Goal: Information Seeking & Learning: Find specific fact

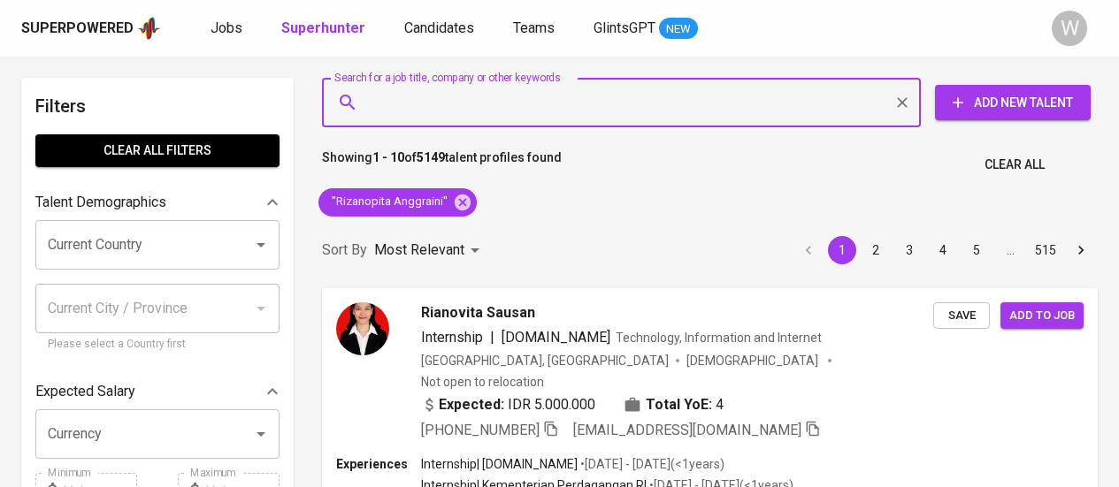
click at [499, 118] on input "Search for a job title, company or other keywords" at bounding box center [625, 103] width 521 height 34
type input "[EMAIL_ADDRESS][DOMAIN_NAME]"
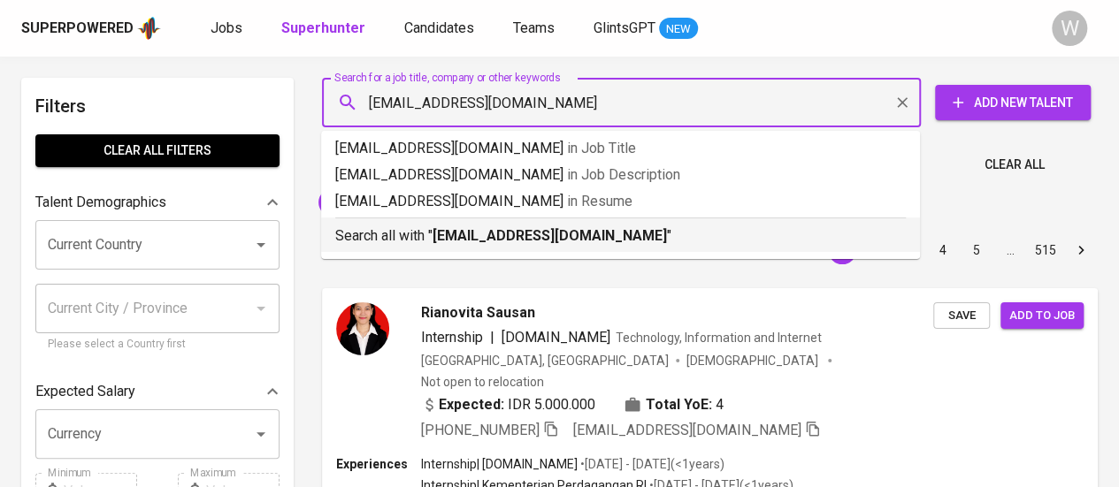
click at [490, 240] on b "[EMAIL_ADDRESS][DOMAIN_NAME]" at bounding box center [550, 235] width 234 height 17
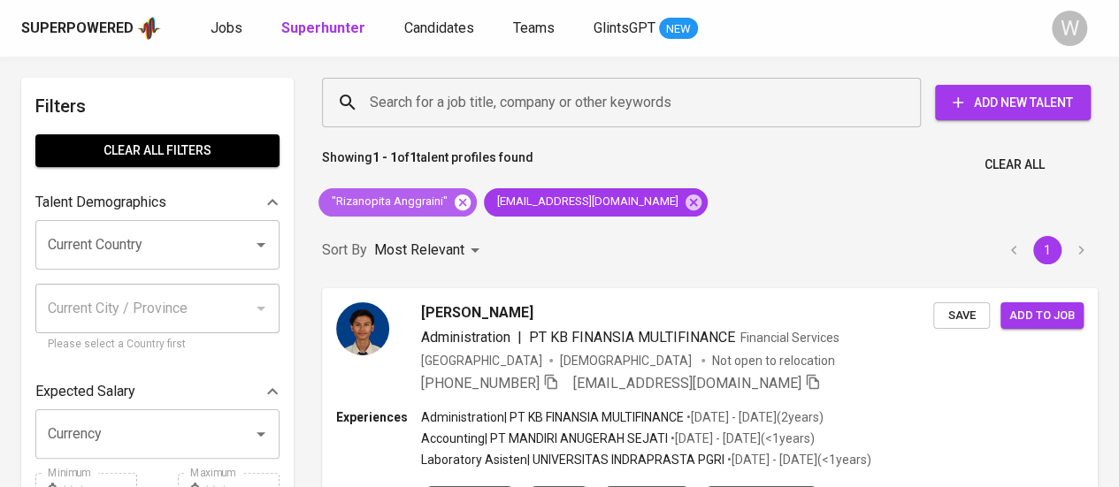
click at [458, 209] on icon at bounding box center [463, 202] width 16 height 16
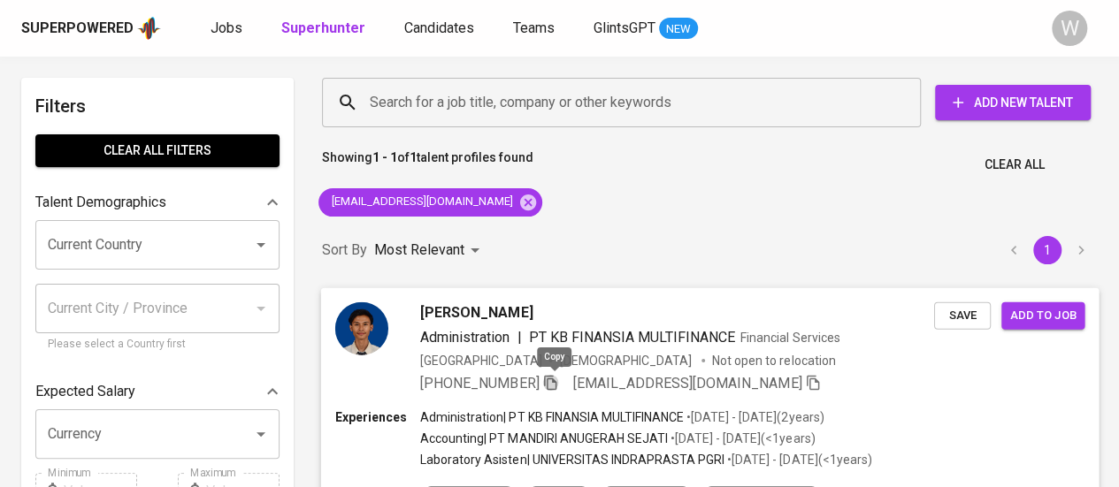
click at [555, 379] on icon "button" at bounding box center [550, 382] width 16 height 16
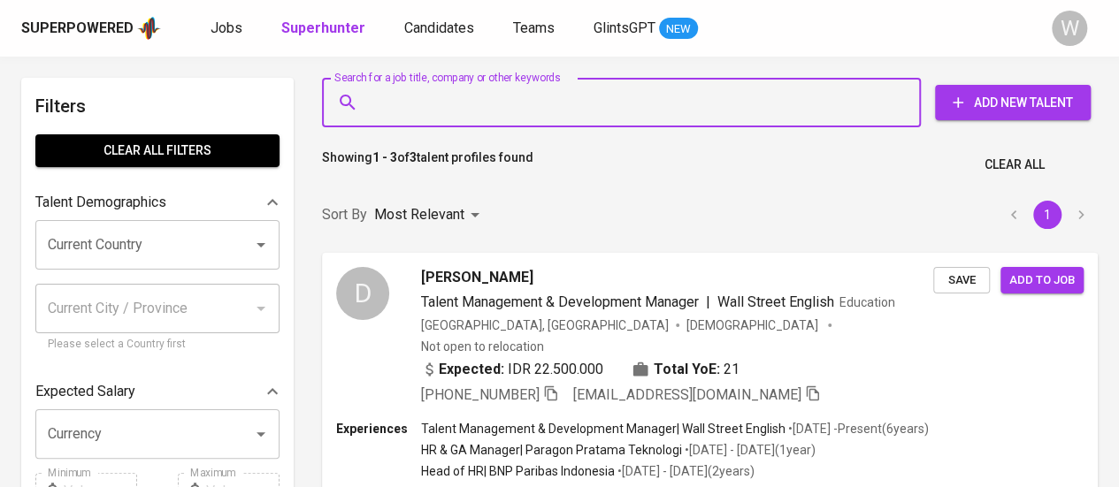
paste input "ramaadikusumah@gmail.com"
click at [454, 89] on input "Search for a job title, company or other keywords" at bounding box center [625, 103] width 521 height 34
type input "ramaadikusumah@gmail.com"
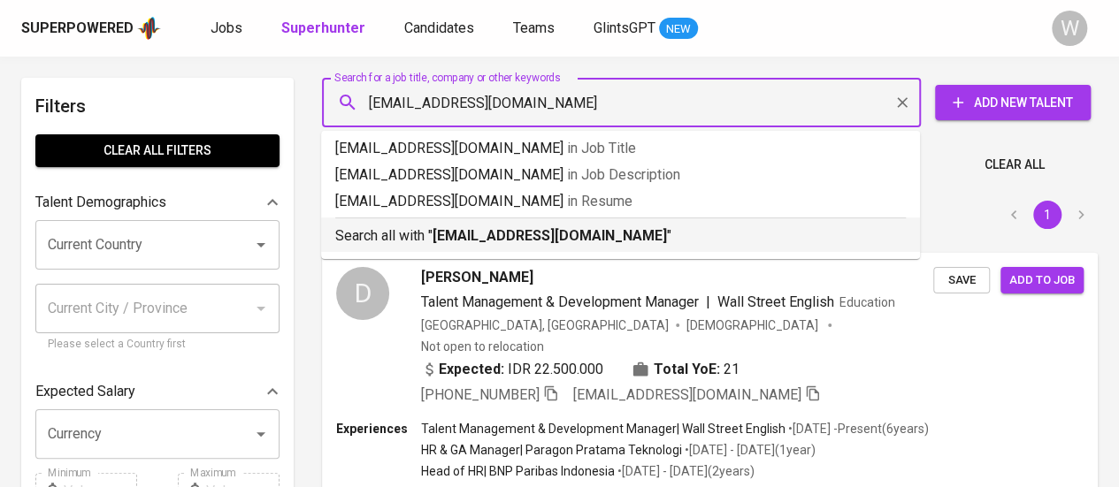
click at [529, 222] on div "Search all with " ramaadikusumah@gmail.com "" at bounding box center [620, 232] width 570 height 29
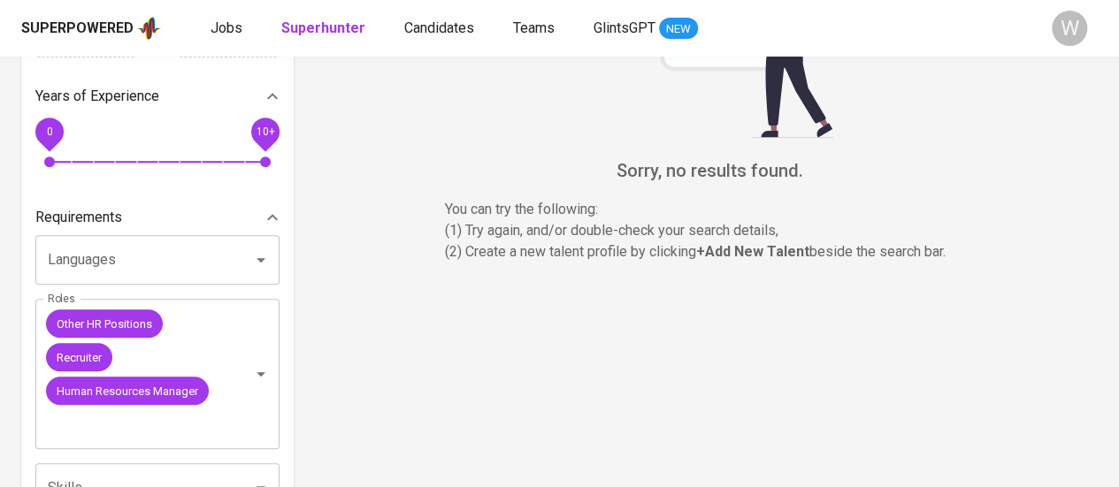
scroll to position [479, 0]
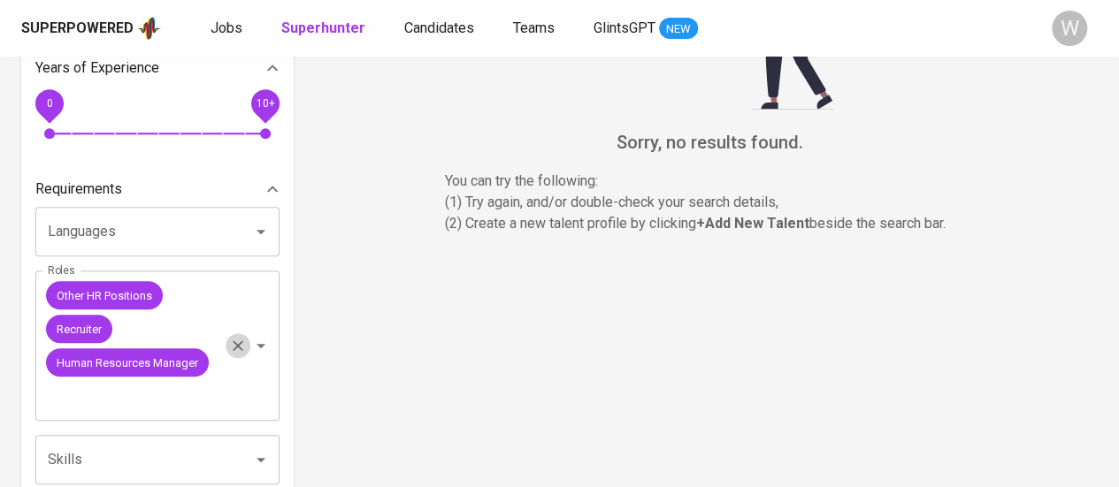
click at [239, 341] on icon "Clear" at bounding box center [238, 346] width 18 height 18
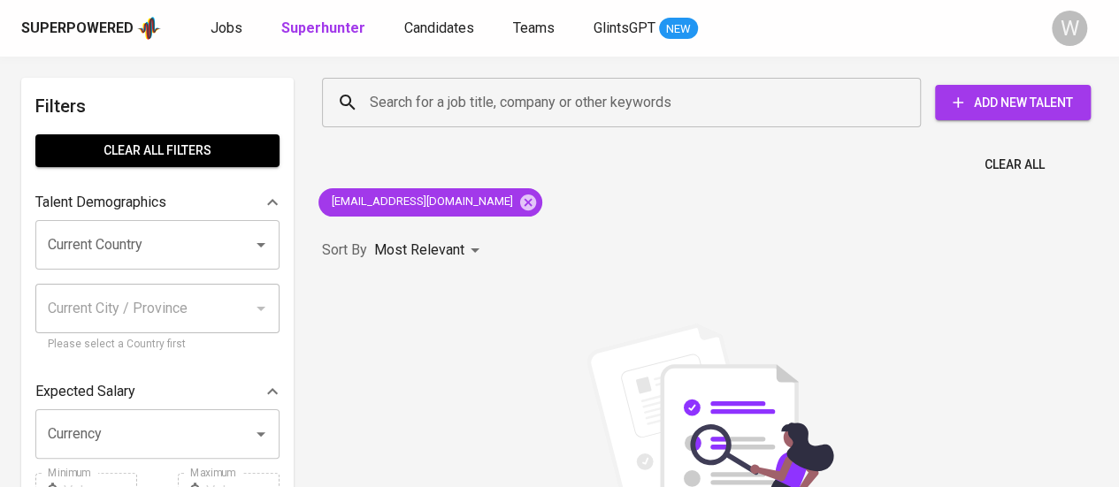
click at [613, 217] on div "Search for a job title, company or other keywords Search for a job title, compa…" at bounding box center [709, 413] width 797 height 693
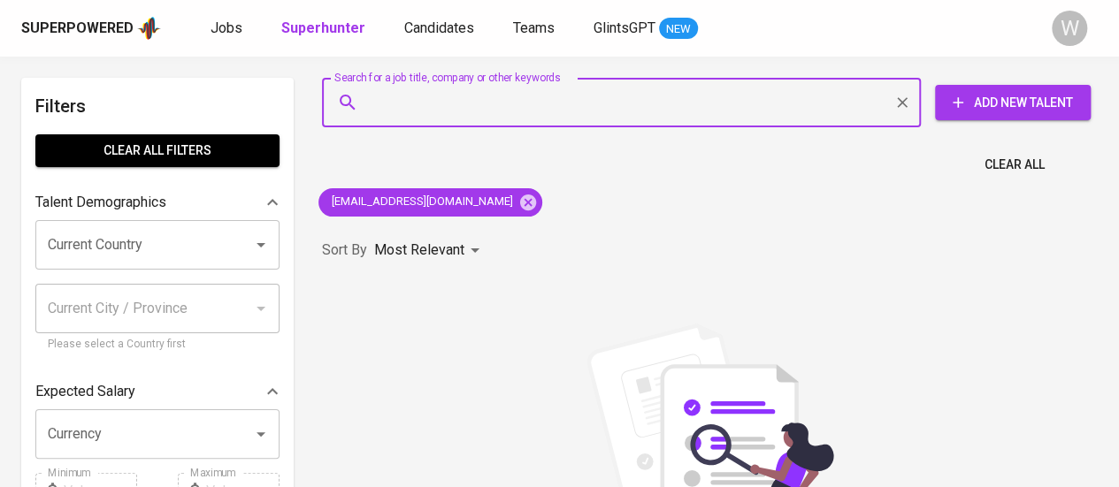
click at [514, 95] on input "Search for a job title, company or other keywords" at bounding box center [625, 103] width 521 height 34
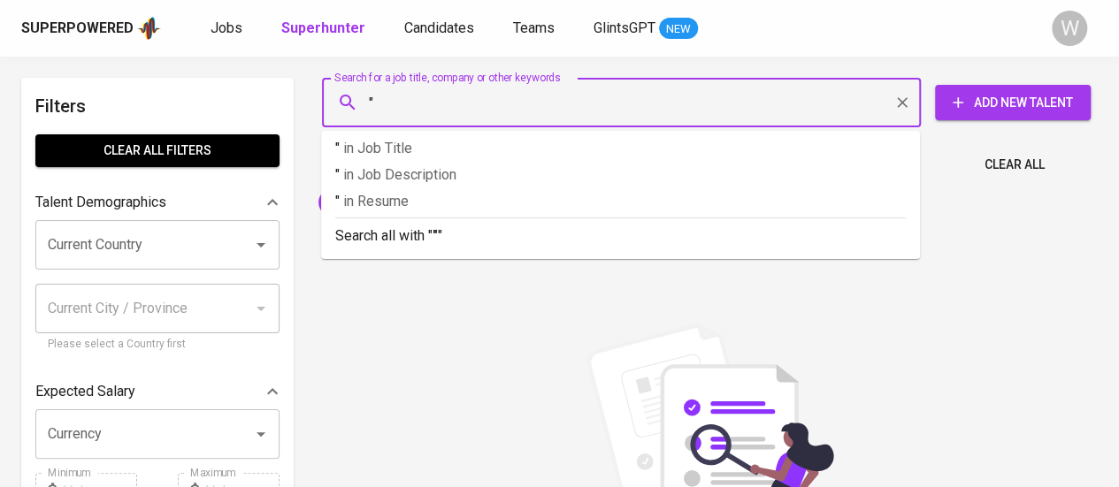
paste input "Rama Adikusumah"
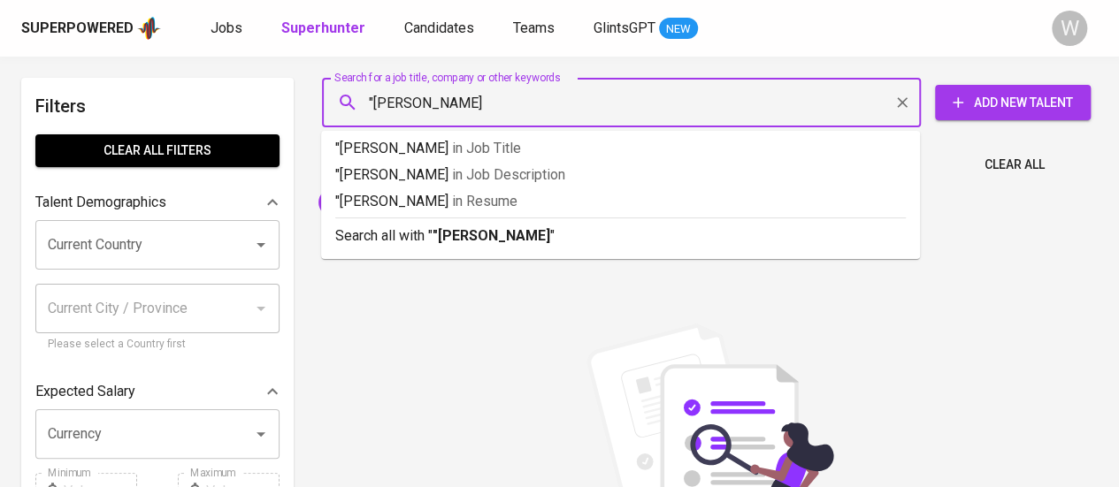
type input ""Rama Adikusumah""
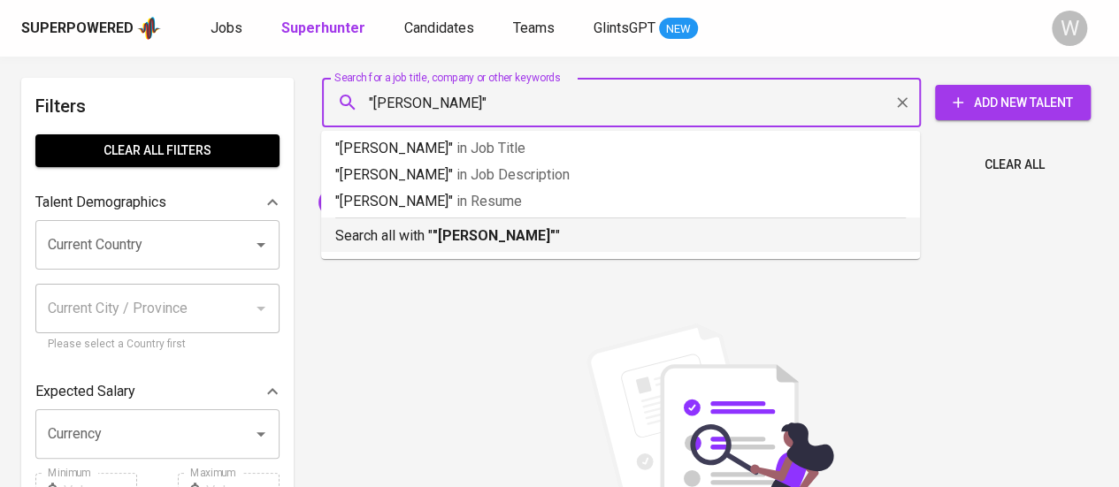
click at [513, 234] on b ""Rama Adikusumah"" at bounding box center [494, 235] width 123 height 17
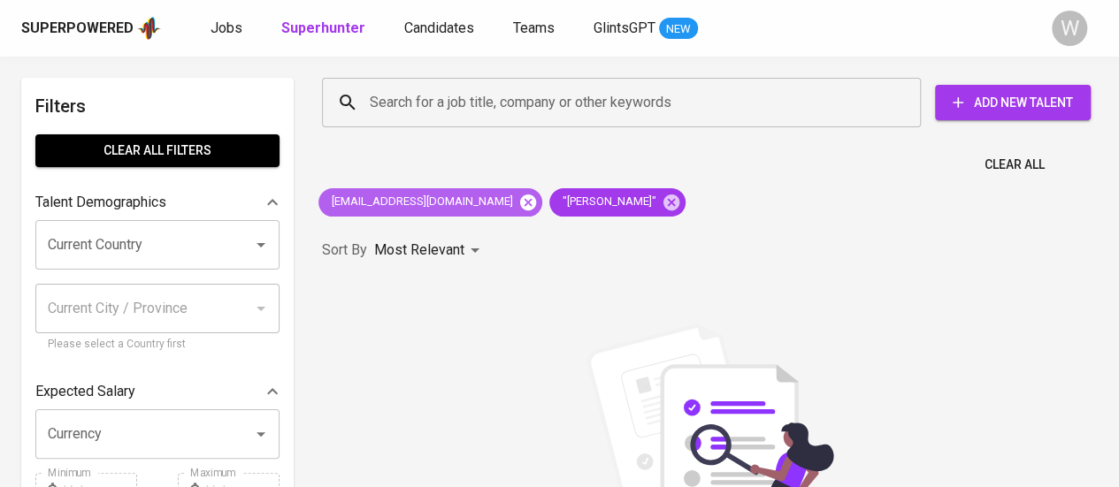
click at [520, 203] on icon at bounding box center [528, 202] width 16 height 16
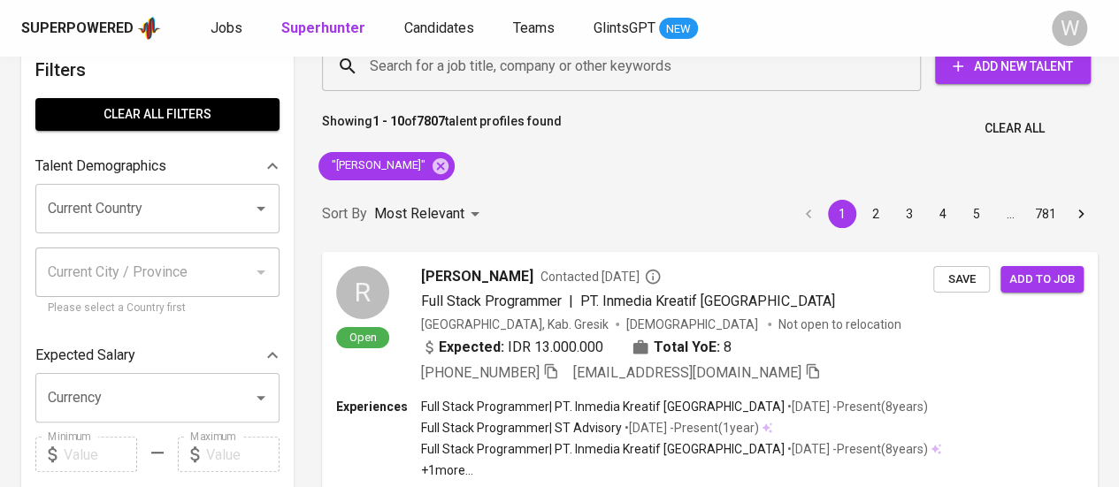
scroll to position [35, 0]
